Goal: Information Seeking & Learning: Compare options

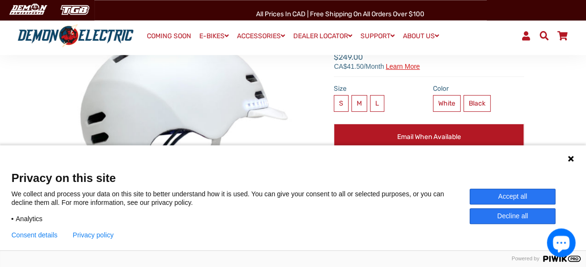
scroll to position [100, 0]
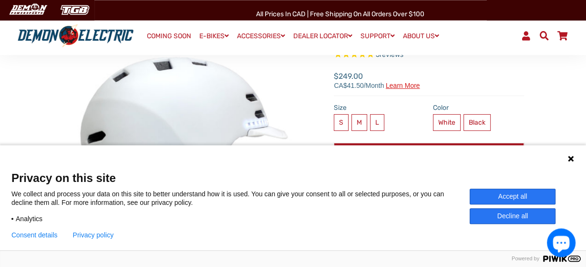
click at [516, 192] on button "Accept all" at bounding box center [513, 196] width 86 height 16
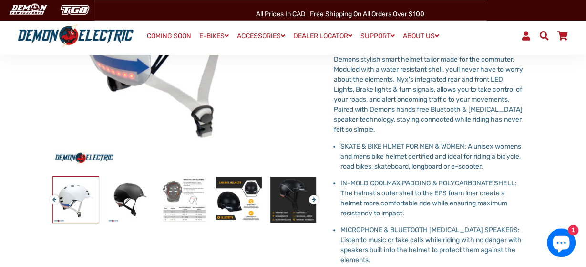
scroll to position [245, 0]
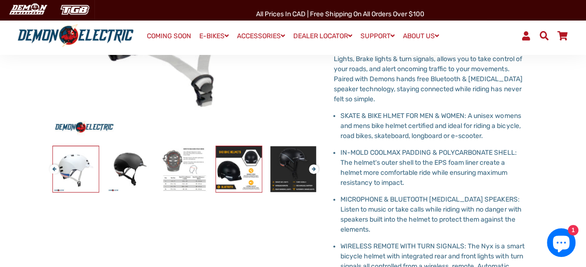
click at [246, 166] on img at bounding box center [239, 169] width 46 height 46
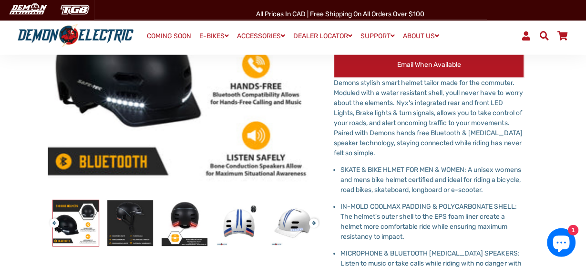
scroll to position [222, 0]
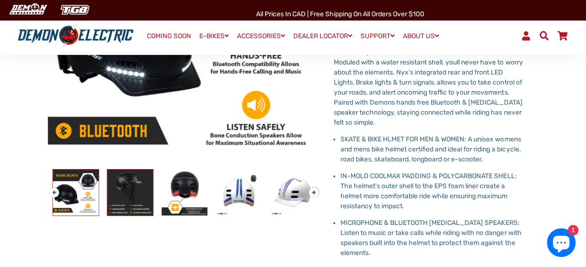
click at [124, 184] on img at bounding box center [130, 192] width 46 height 46
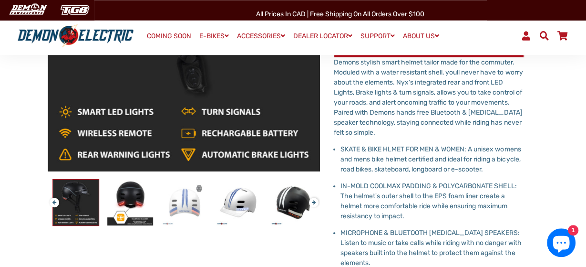
scroll to position [212, 0]
click at [185, 194] on img at bounding box center [185, 202] width 46 height 46
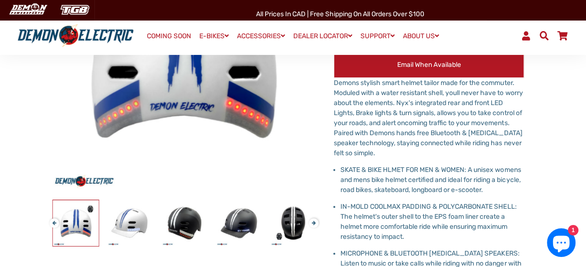
scroll to position [192, 0]
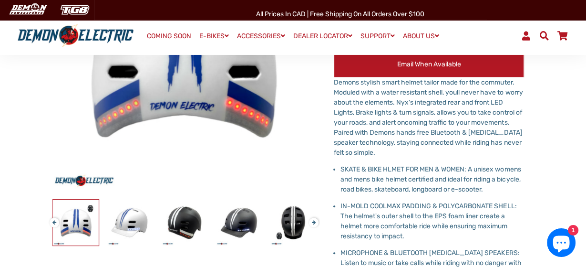
click at [541, 133] on div "Demon Electric Nyx Smart Bicycle Helmet 5 reviews" at bounding box center [293, 167] width 520 height 496
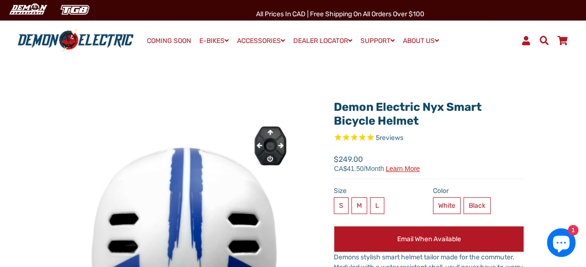
scroll to position [150, 0]
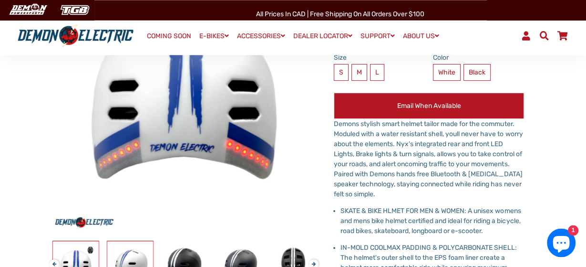
click at [139, 258] on img at bounding box center [130, 264] width 46 height 46
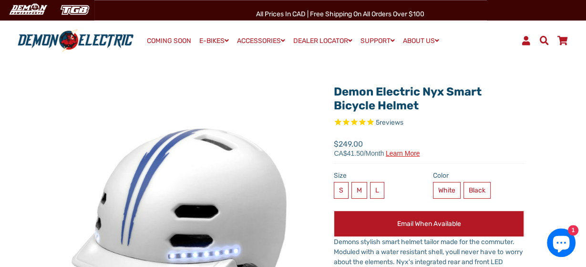
scroll to position [33, 0]
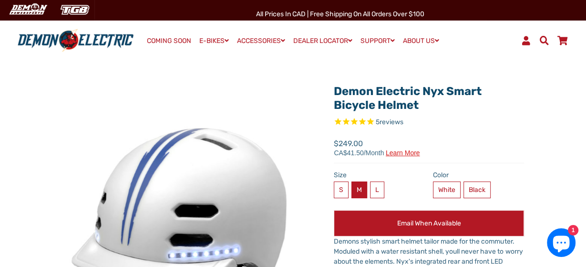
click at [357, 185] on label "M" at bounding box center [360, 189] width 16 height 17
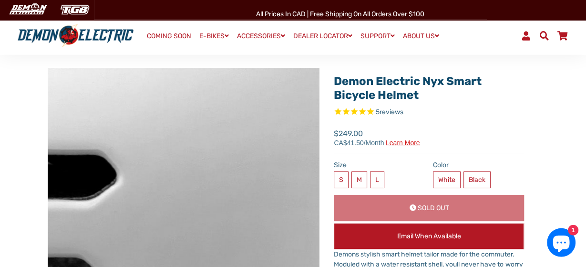
scroll to position [175, 0]
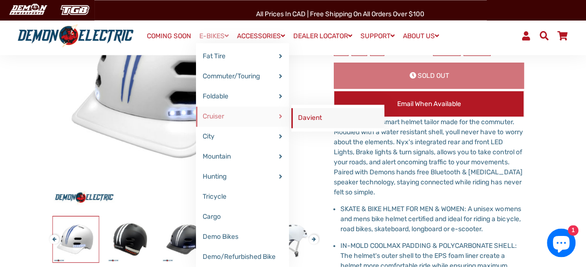
click at [321, 116] on link "Davient" at bounding box center [338, 118] width 93 height 20
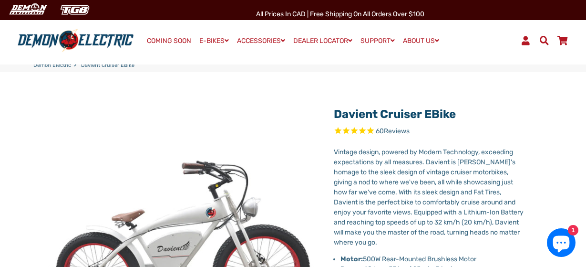
select select "******"
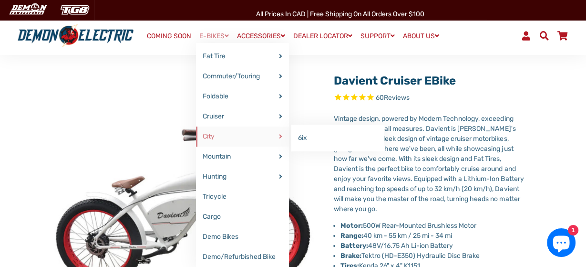
scroll to position [52, 0]
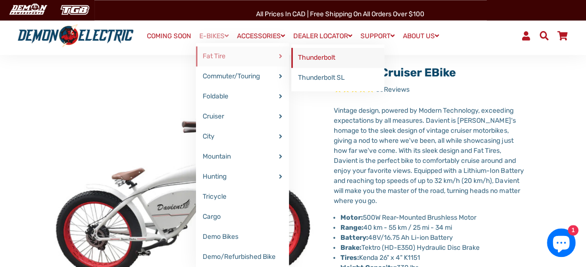
click at [300, 54] on link "Thunderbolt" at bounding box center [338, 58] width 93 height 20
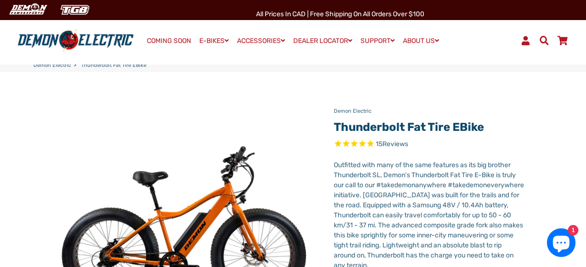
select select "******"
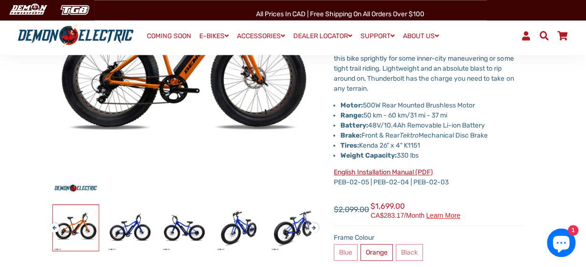
scroll to position [187, 0]
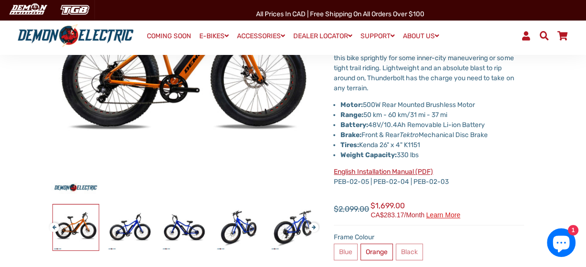
click at [460, 170] on p "English Installation Manual (PDF) PEB-02-05 | PEB-02-04 | PEB-02-03" at bounding box center [429, 177] width 190 height 20
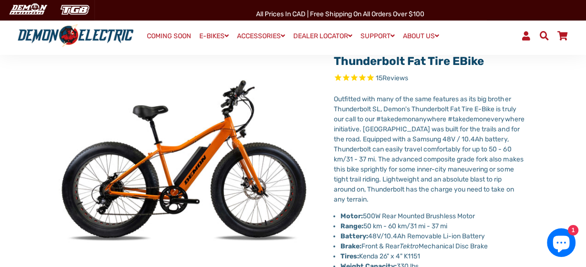
scroll to position [76, 0]
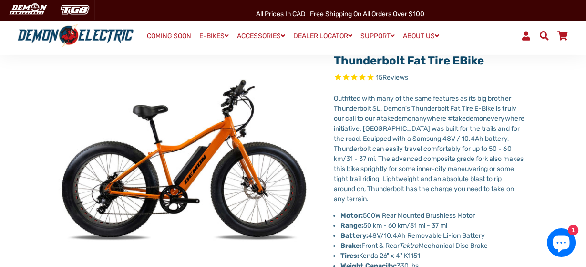
click at [529, 170] on div "Demon Electric Thunderbolt Fat Tire eBike 15 Reviews Next" at bounding box center [293, 250] width 520 height 432
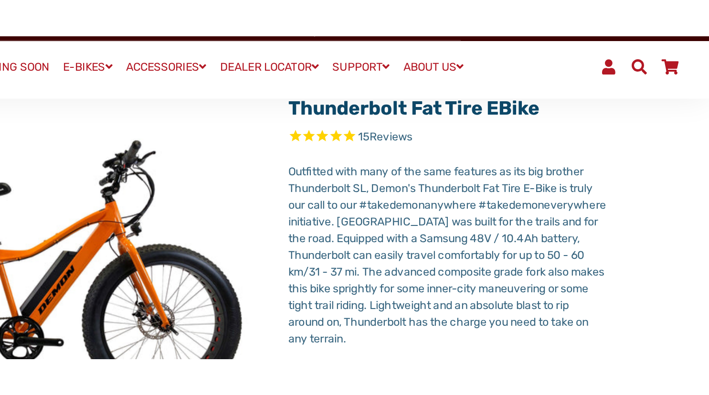
scroll to position [88, 0]
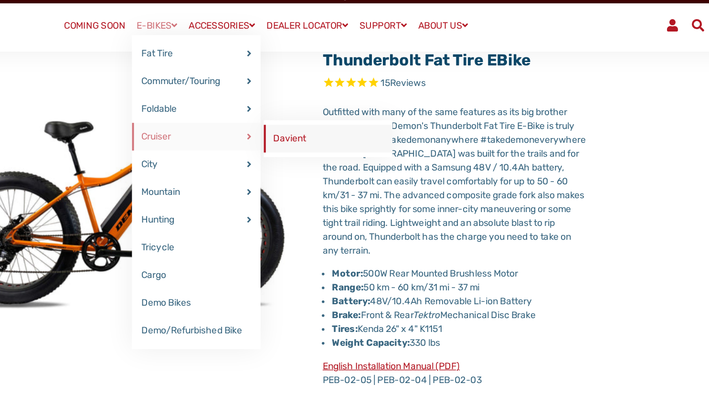
click at [353, 120] on link "Davient" at bounding box center [399, 118] width 93 height 20
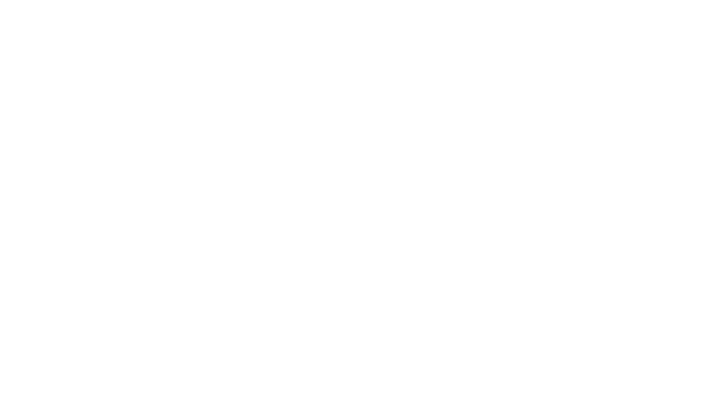
select select "******"
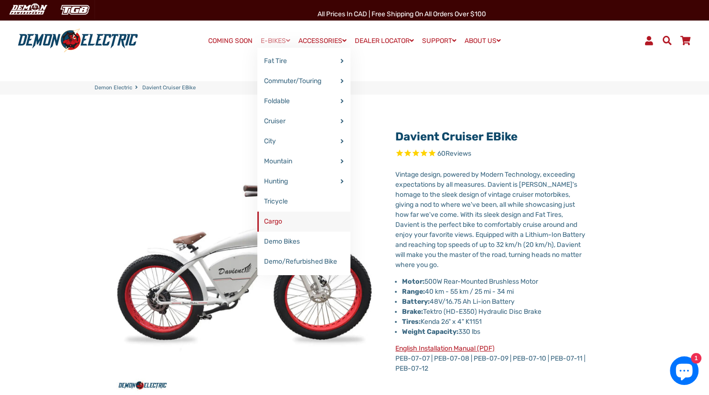
click at [271, 226] on link "Cargo" at bounding box center [303, 221] width 93 height 20
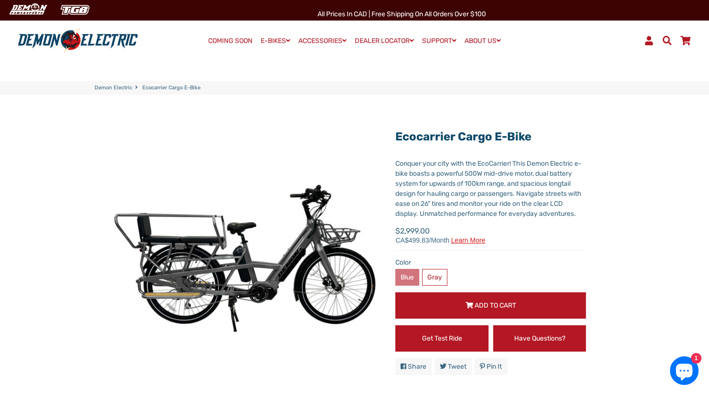
click at [407, 269] on label "Blue" at bounding box center [407, 277] width 24 height 17
click at [400, 272] on label "Blue" at bounding box center [407, 277] width 24 height 17
click at [404, 269] on label "Blue" at bounding box center [407, 277] width 24 height 17
click at [429, 269] on label "Gray" at bounding box center [434, 277] width 25 height 17
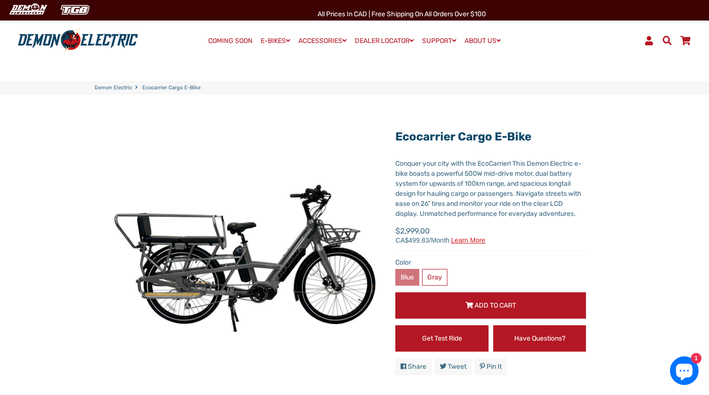
click at [406, 269] on label "Blue" at bounding box center [407, 277] width 24 height 17
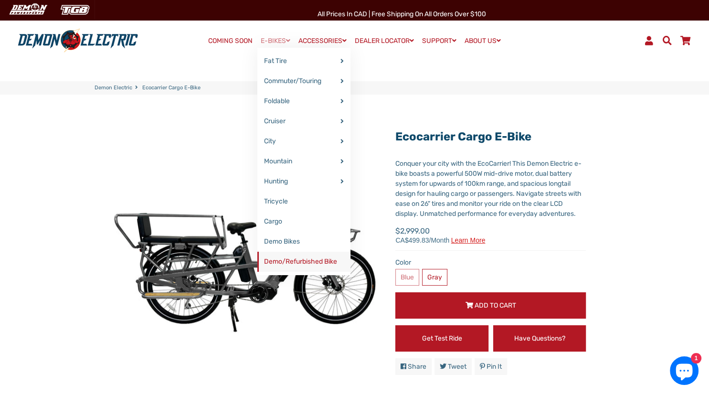
click at [282, 263] on link "Demo/Refurbished Bike" at bounding box center [303, 261] width 93 height 20
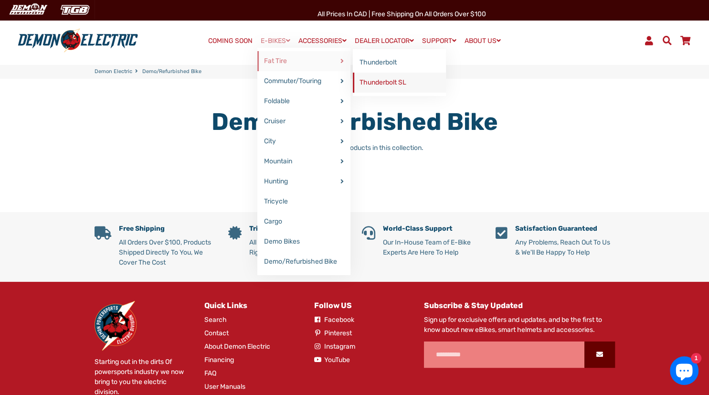
click at [382, 86] on link "Thunderbolt SL" at bounding box center [399, 83] width 93 height 20
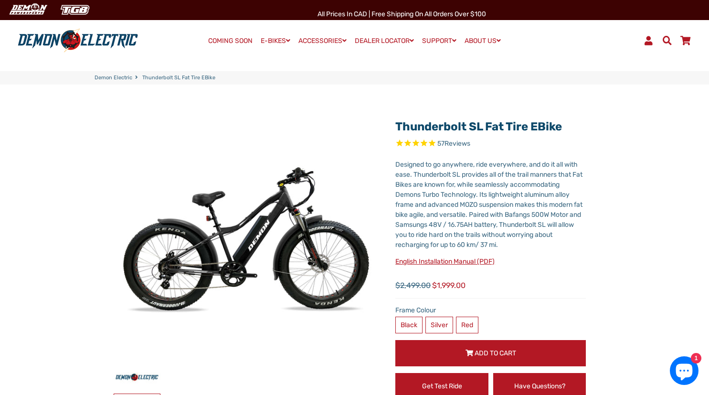
select select "******"
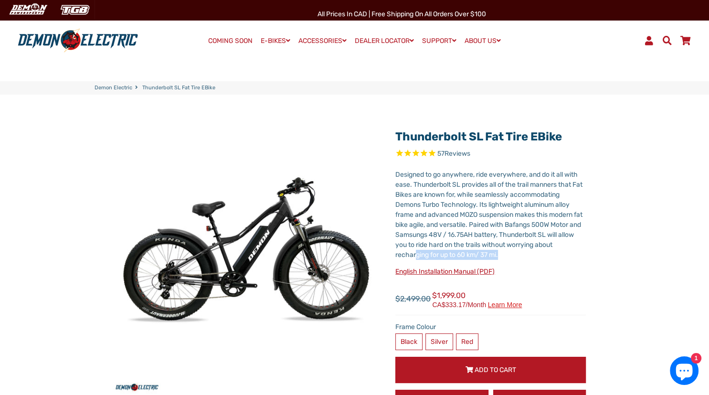
drag, startPoint x: 415, startPoint y: 248, endPoint x: 434, endPoint y: 272, distance: 31.0
click at [434, 272] on div "Designed to go anywhere, ride everywhere, and do it all with ease. Thunderbolt …" at bounding box center [490, 226] width 190 height 114
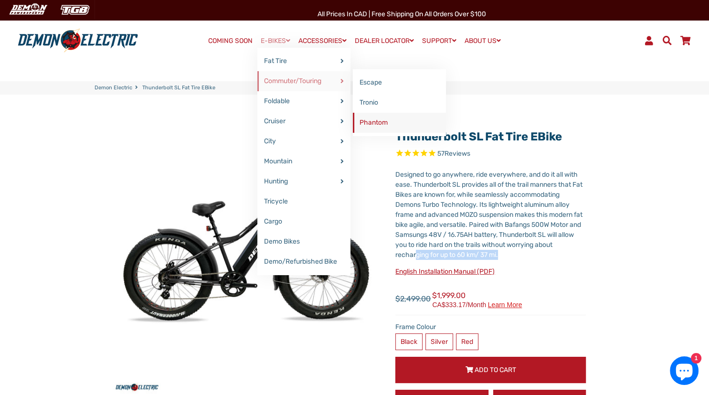
click at [372, 124] on link "Phantom" at bounding box center [399, 123] width 93 height 20
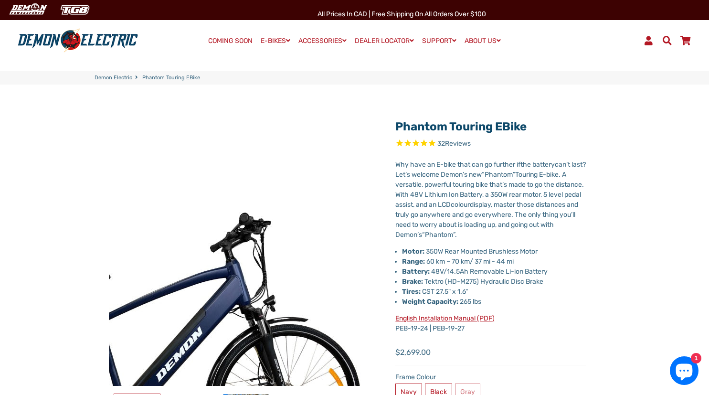
select select "******"
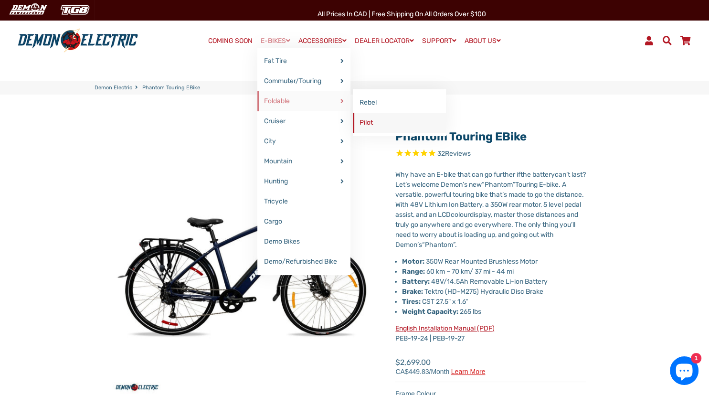
click at [364, 124] on link "Pilot" at bounding box center [399, 123] width 93 height 20
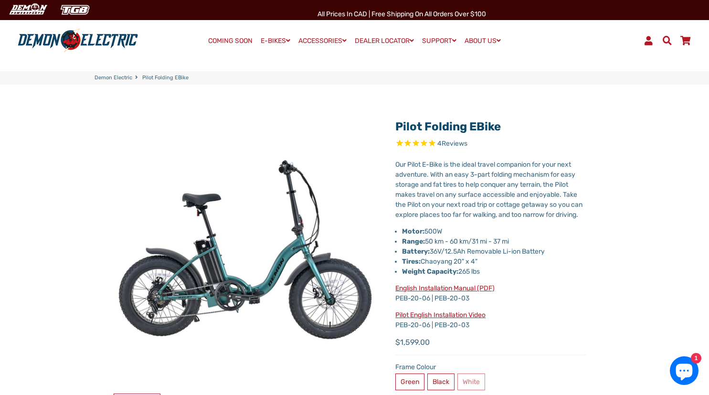
select select "******"
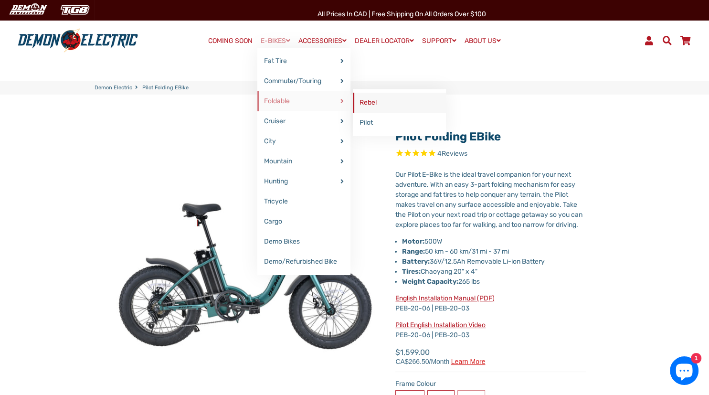
click at [371, 100] on link "Rebel" at bounding box center [399, 103] width 93 height 20
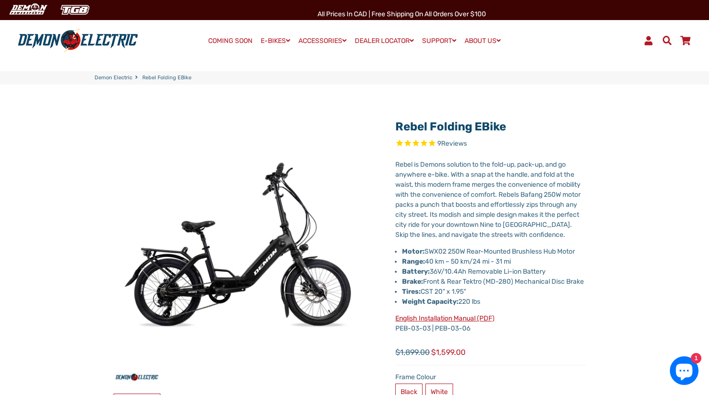
select select "******"
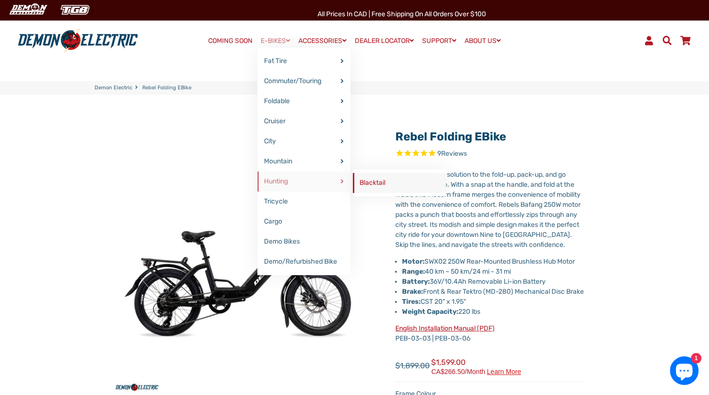
click at [364, 178] on link "Blacktail" at bounding box center [399, 183] width 93 height 20
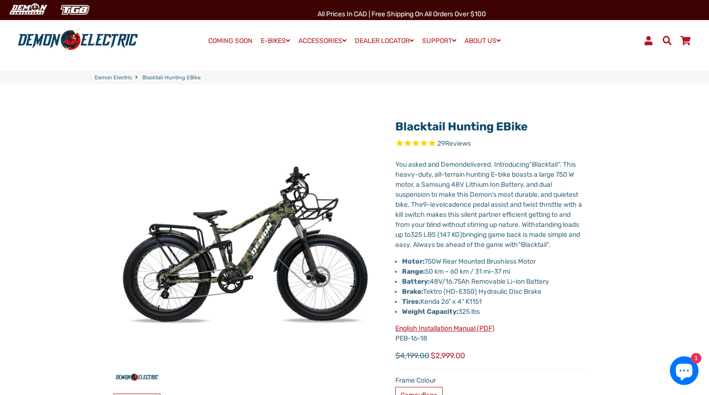
select select "******"
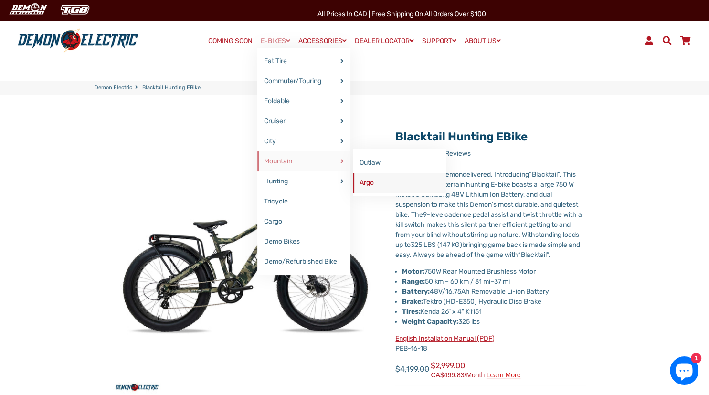
click at [369, 190] on link "Argo" at bounding box center [399, 183] width 93 height 20
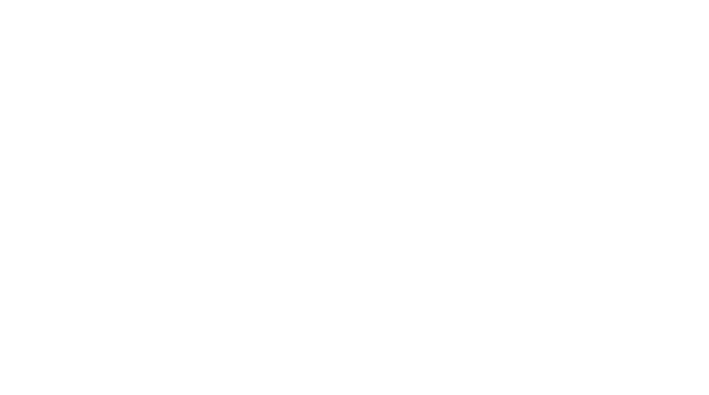
select select "******"
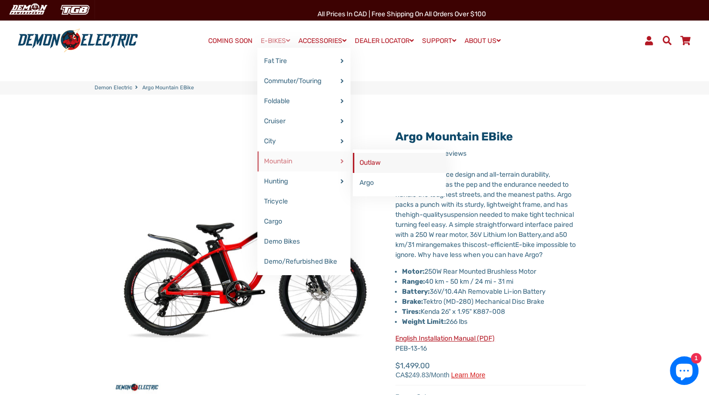
click at [363, 161] on link "Outlaw" at bounding box center [399, 163] width 93 height 20
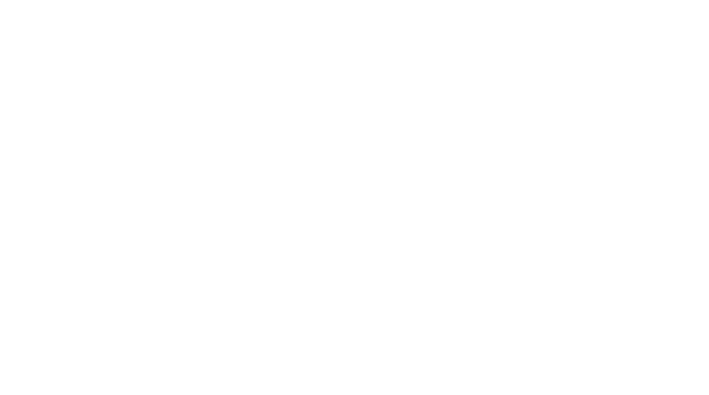
select select "******"
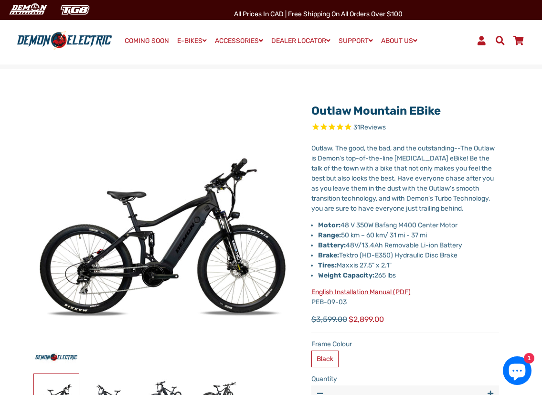
select select "******"
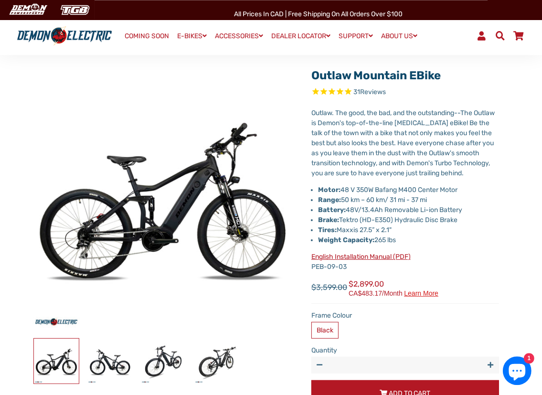
click at [360, 144] on p "Outlaw. The good, the bad, and the outstanding--The Outlaw is Demon's top-of-th…" at bounding box center [405, 143] width 188 height 70
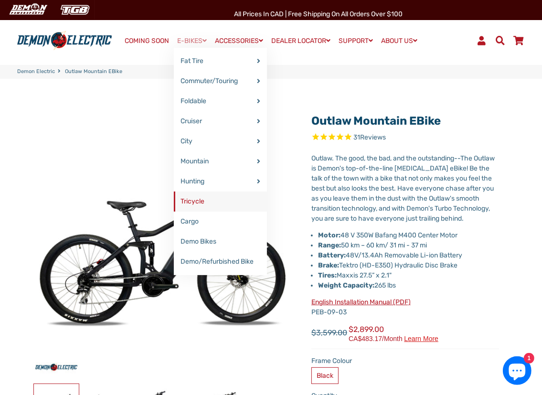
click at [192, 209] on link "Tricycle" at bounding box center [220, 201] width 93 height 20
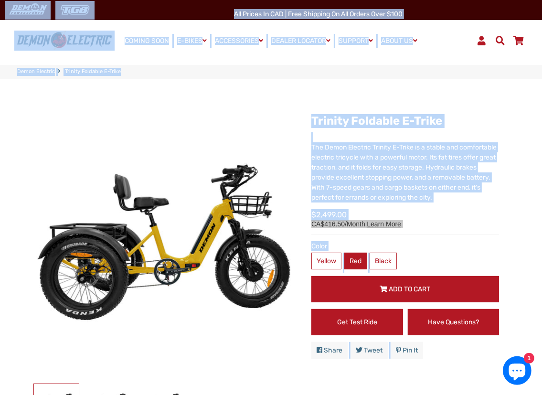
click at [365, 252] on label "Red" at bounding box center [355, 260] width 22 height 17
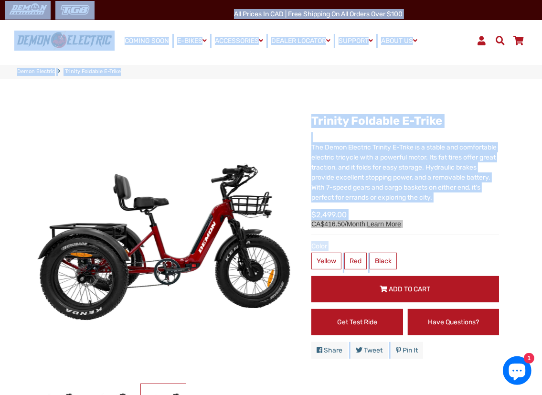
click at [451, 241] on label "Color" at bounding box center [405, 246] width 188 height 10
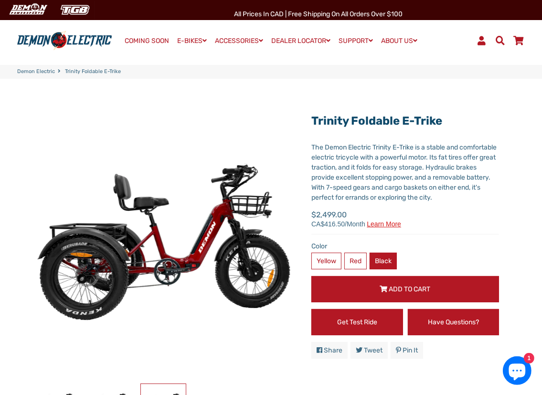
click at [373, 252] on label "Black" at bounding box center [382, 260] width 27 height 17
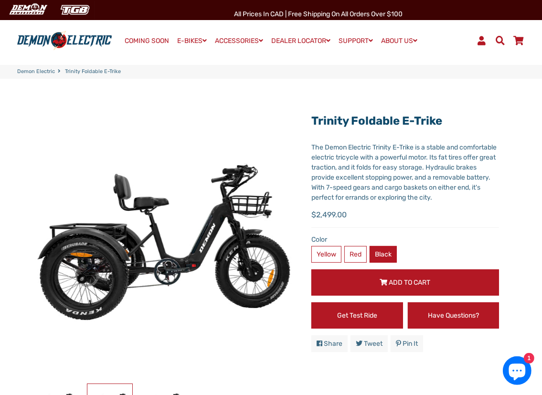
click at [373, 251] on label "Black" at bounding box center [382, 254] width 27 height 17
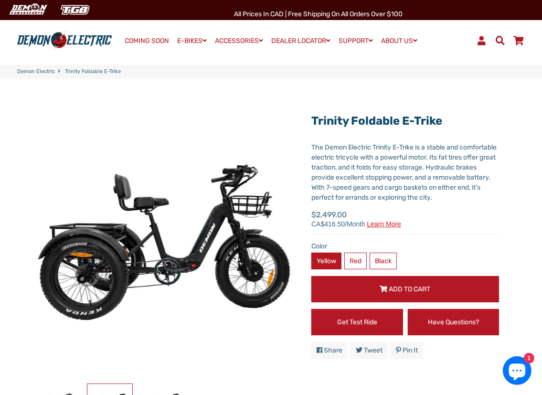
click at [330, 252] on label "Yellow" at bounding box center [326, 260] width 30 height 17
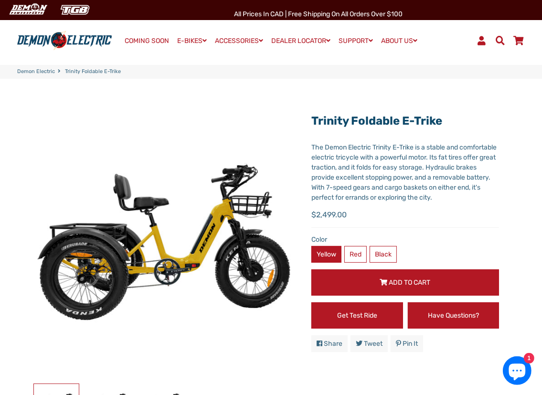
click at [330, 248] on label "Yellow" at bounding box center [326, 254] width 30 height 17
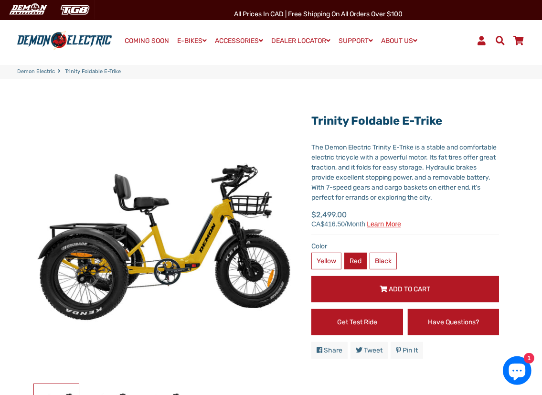
click at [356, 255] on label "Red" at bounding box center [355, 260] width 22 height 17
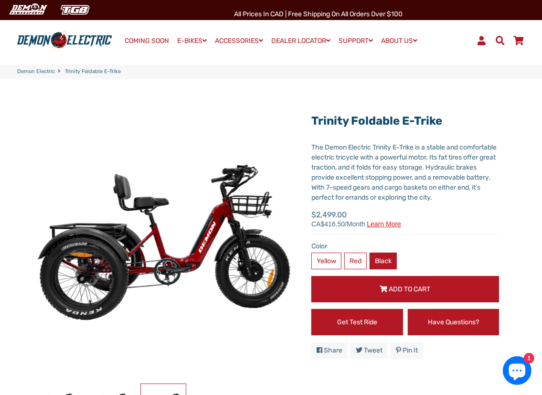
click at [391, 253] on label "Black" at bounding box center [382, 260] width 27 height 17
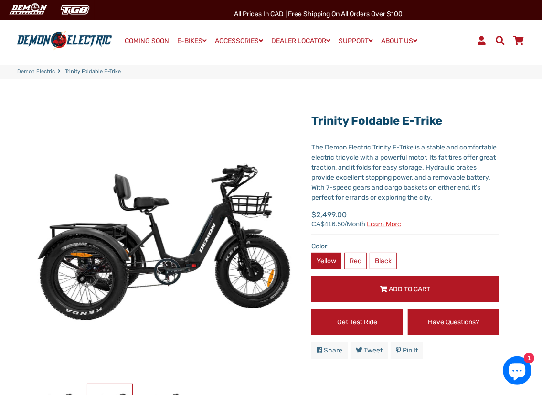
click at [317, 252] on label "Yellow" at bounding box center [326, 260] width 30 height 17
click at [329, 252] on label "Yellow" at bounding box center [326, 260] width 30 height 17
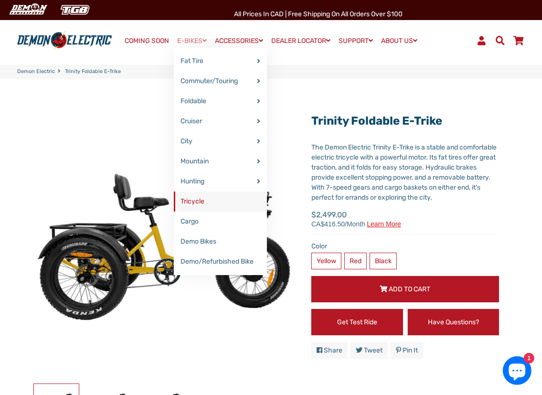
click at [197, 199] on link "Tricycle" at bounding box center [220, 201] width 93 height 20
